Goal: Transaction & Acquisition: Download file/media

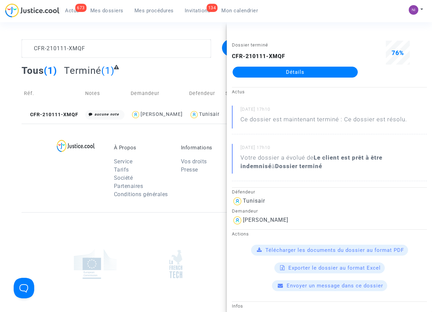
scroll to position [43, 0]
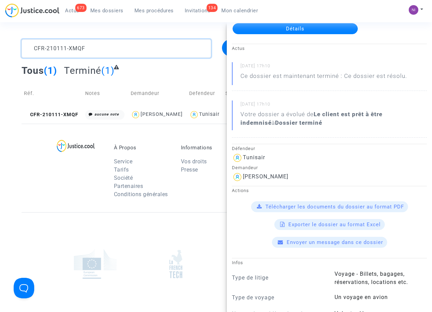
drag, startPoint x: 79, startPoint y: 49, endPoint x: 92, endPoint y: 48, distance: 12.4
click at [79, 49] on textarea at bounding box center [116, 48] width 189 height 18
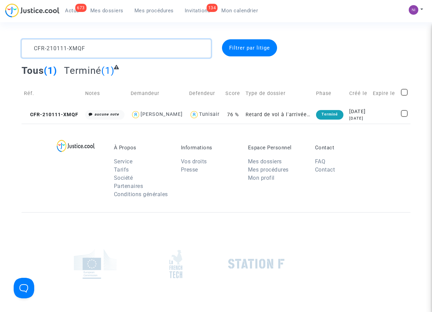
drag, startPoint x: 120, startPoint y: 47, endPoint x: 0, endPoint y: 41, distance: 120.3
click at [0, 41] on div "CFR-210111-XMQF Filtrer par litige Tous (1) Terminé (1) Réf. Notes Demandeur De…" at bounding box center [216, 81] width 432 height 85
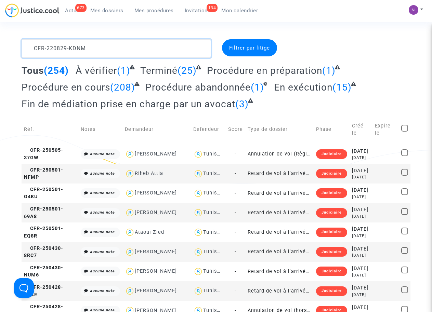
click at [30, 48] on textarea at bounding box center [116, 48] width 189 height 18
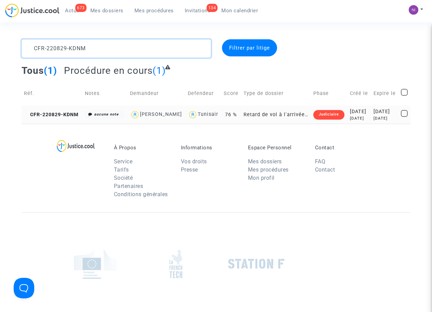
type textarea "CFR-220829-KDNM"
click at [375, 116] on div "[DATE]" at bounding box center [385, 112] width 23 height 8
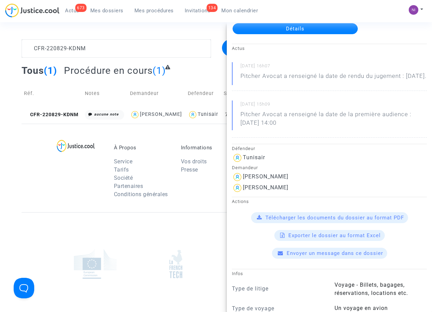
scroll to position [43, 0]
click at [327, 221] on span "Télécharger les documents du dossier au format PDF" at bounding box center [335, 218] width 139 height 6
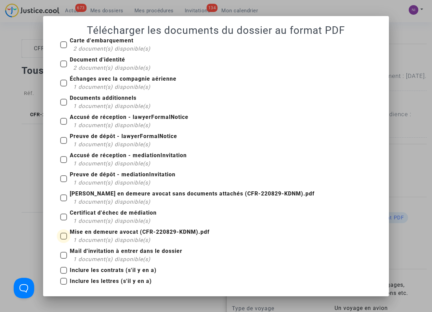
click at [64, 238] on span at bounding box center [63, 236] width 7 height 7
click at [64, 240] on input "Mise en demeure avocat (CFR-220829-KDNM).pdf 1 document(s) disponible(s)" at bounding box center [63, 240] width 0 height 0
checkbox input "true"
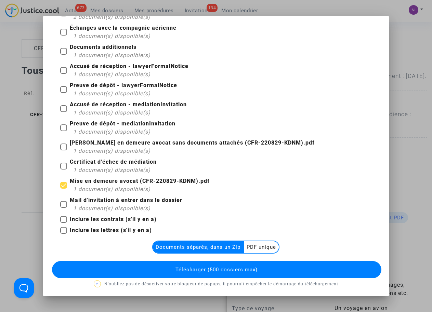
scroll to position [52, 0]
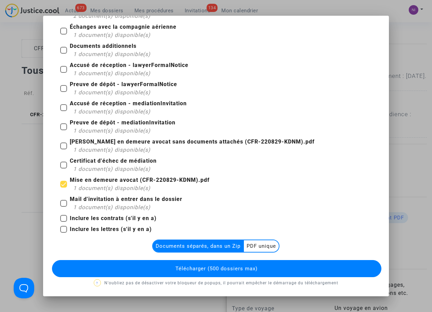
click at [256, 240] on multi-toggle "Documents séparés, dans un Zip PDF unique" at bounding box center [215, 246] width 127 height 13
click at [256, 241] on multi-toggle-item "PDF unique" at bounding box center [261, 247] width 35 height 12
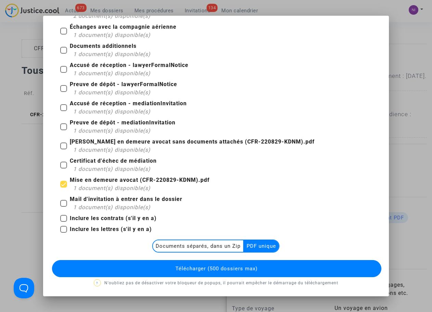
click at [209, 267] on span "Télécharger (500 dossiers max)" at bounding box center [217, 269] width 82 height 6
